Goal: Check status: Check status

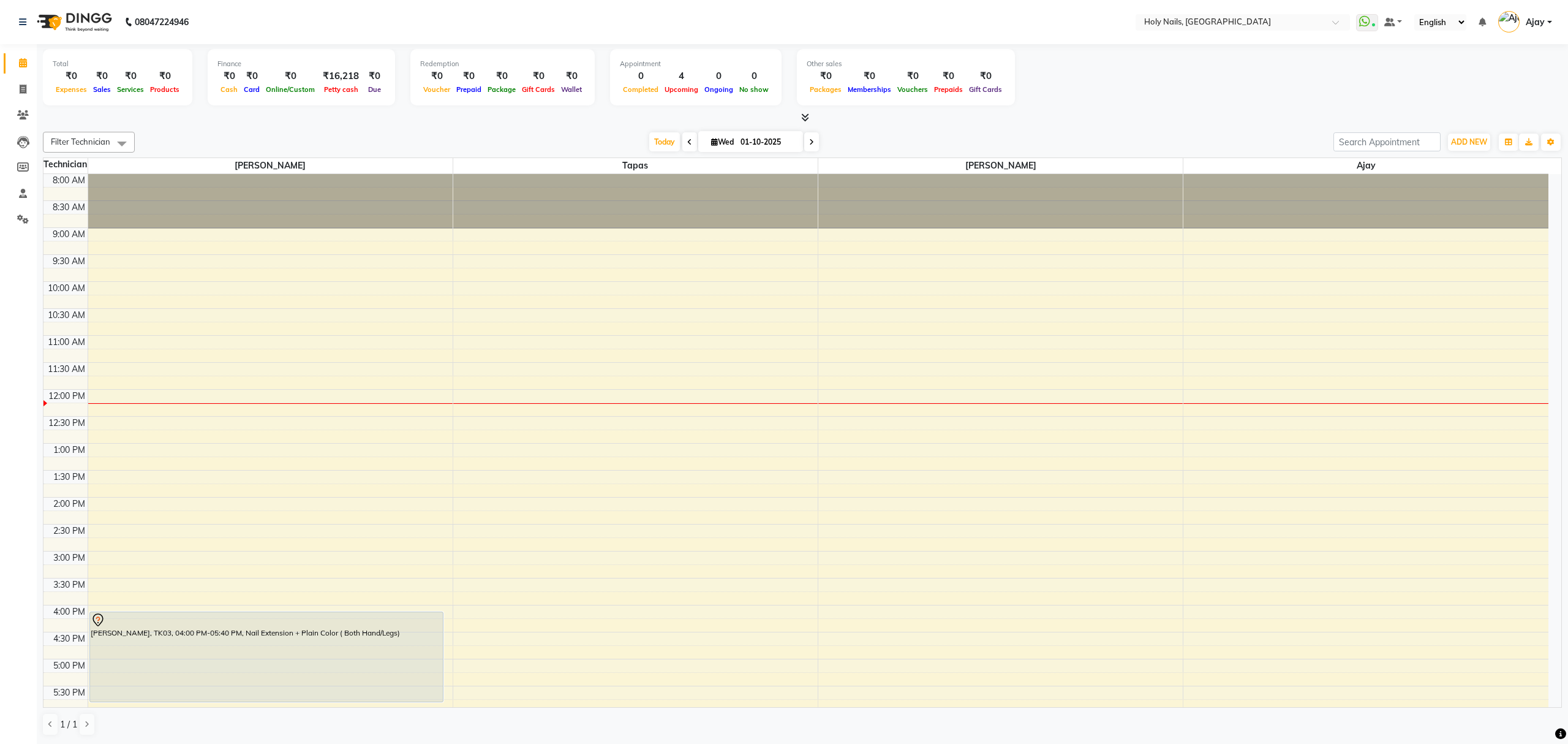
scroll to position [178, 0]
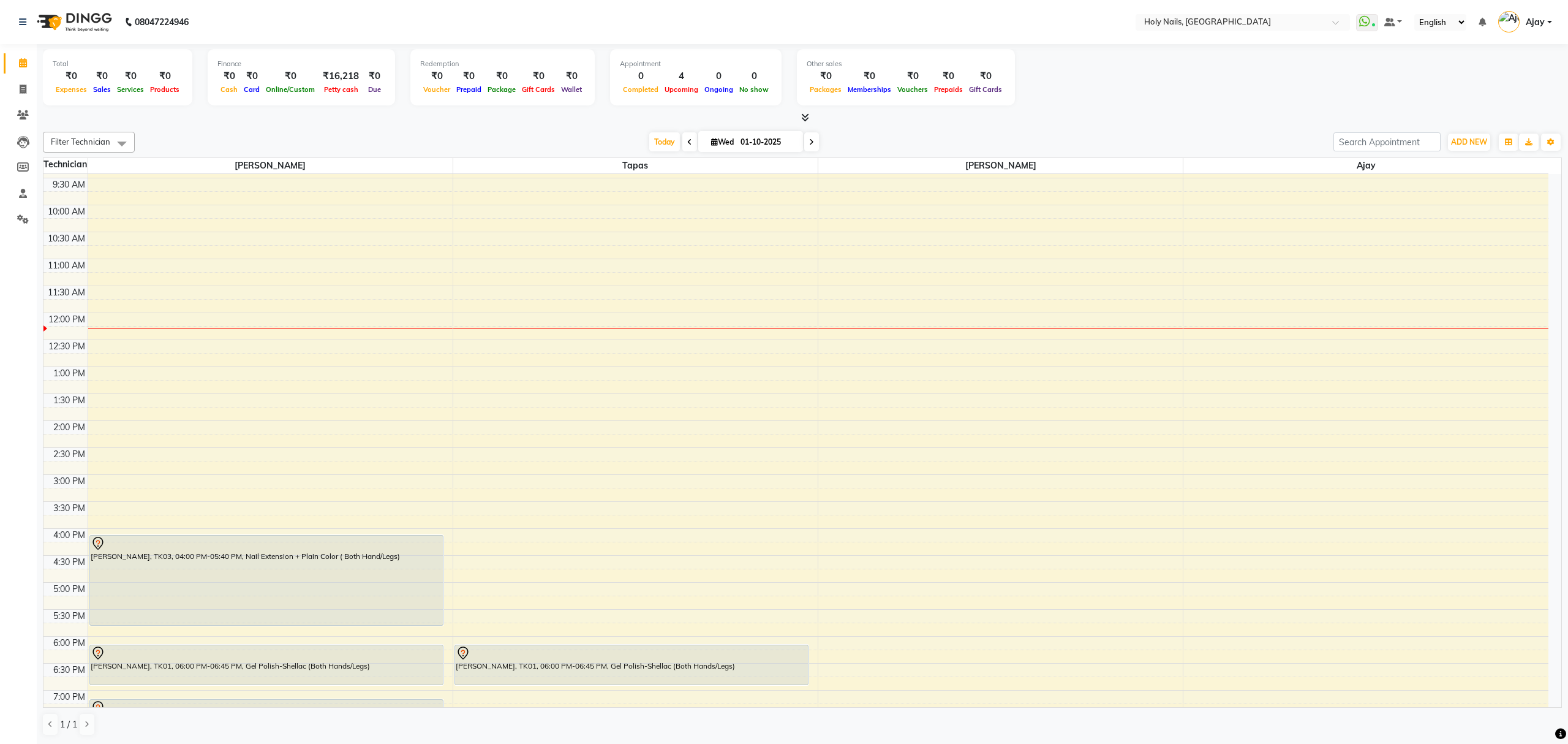
scroll to position [178, 0]
